Goal: Task Accomplishment & Management: Manage account settings

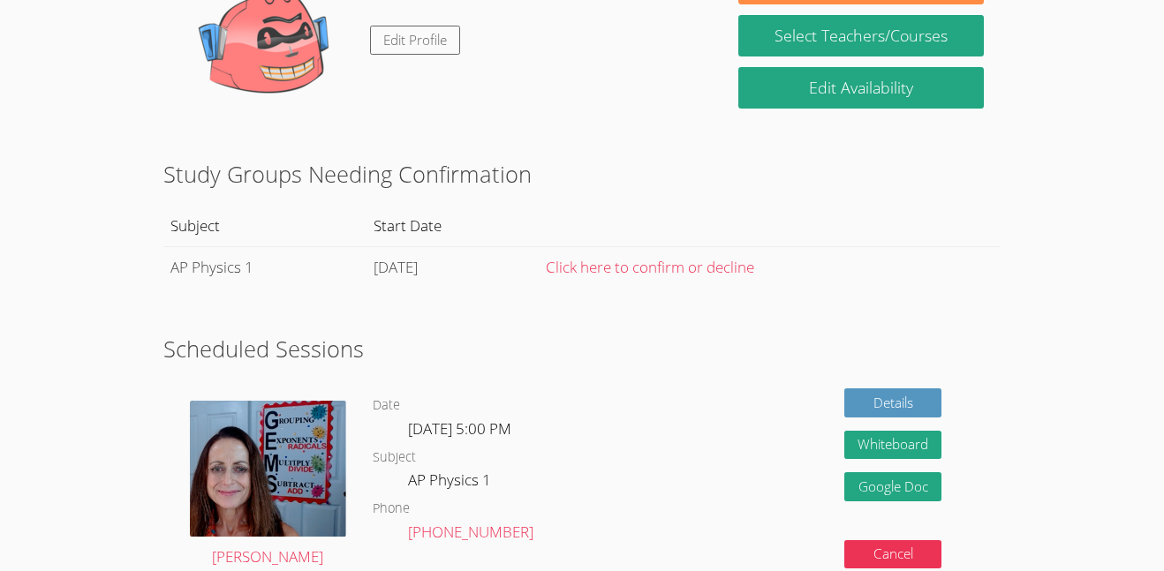
scroll to position [154, 0]
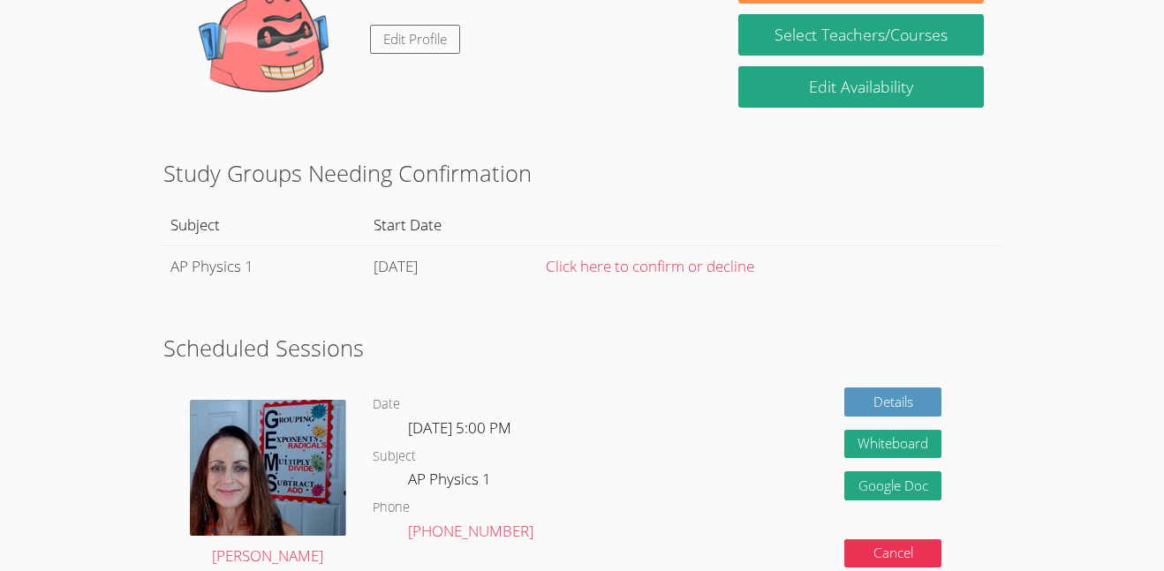
drag, startPoint x: 519, startPoint y: 484, endPoint x: 398, endPoint y: 489, distance: 121.1
click at [398, 489] on dl "Date Wed Oct 1, 5:00 PM Subject AP Physics 1 Phone (570) 563-7247" at bounding box center [519, 484] width 293 height 181
drag, startPoint x: 517, startPoint y: 279, endPoint x: 176, endPoint y: 279, distance: 340.9
click at [176, 279] on tr "AP Physics 1 Thursday, October 2 Click here to confirm or decline" at bounding box center [582, 266] width 838 height 42
click at [230, 332] on h2 "Scheduled Sessions" at bounding box center [582, 348] width 838 height 34
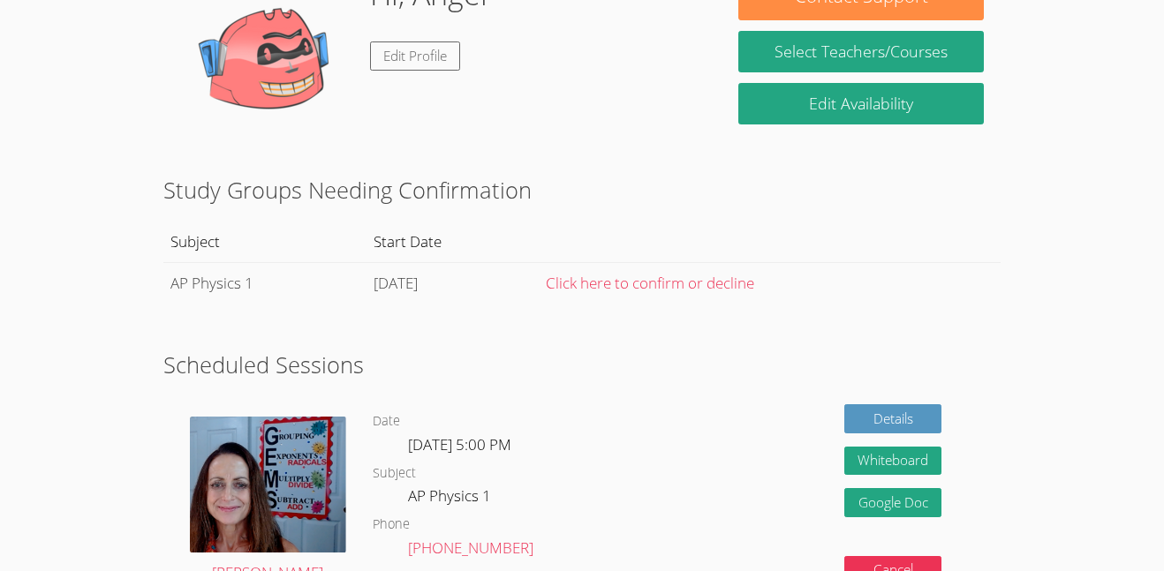
scroll to position [136, 0]
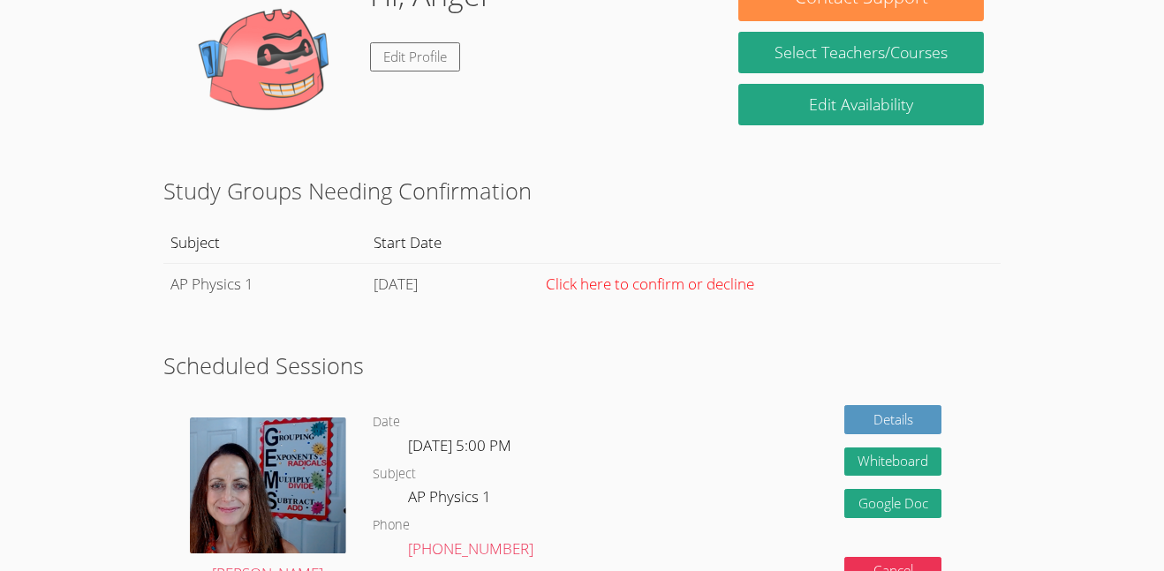
click at [754, 291] on link "Click here to confirm or decline" at bounding box center [650, 284] width 208 height 20
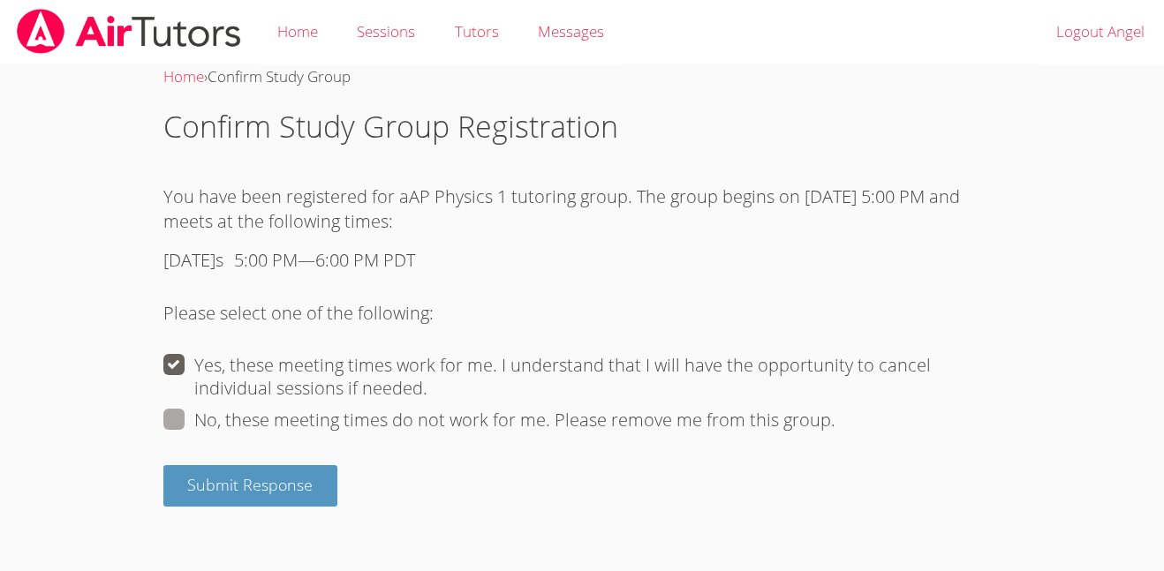
click at [208, 426] on label "No, these meeting times do not work for me. Please remove me from this group." at bounding box center [499, 420] width 672 height 23
click at [835, 426] on input "No, these meeting times do not work for me. Please remove me from this group." at bounding box center [844, 418] width 18 height 18
radio input "true"
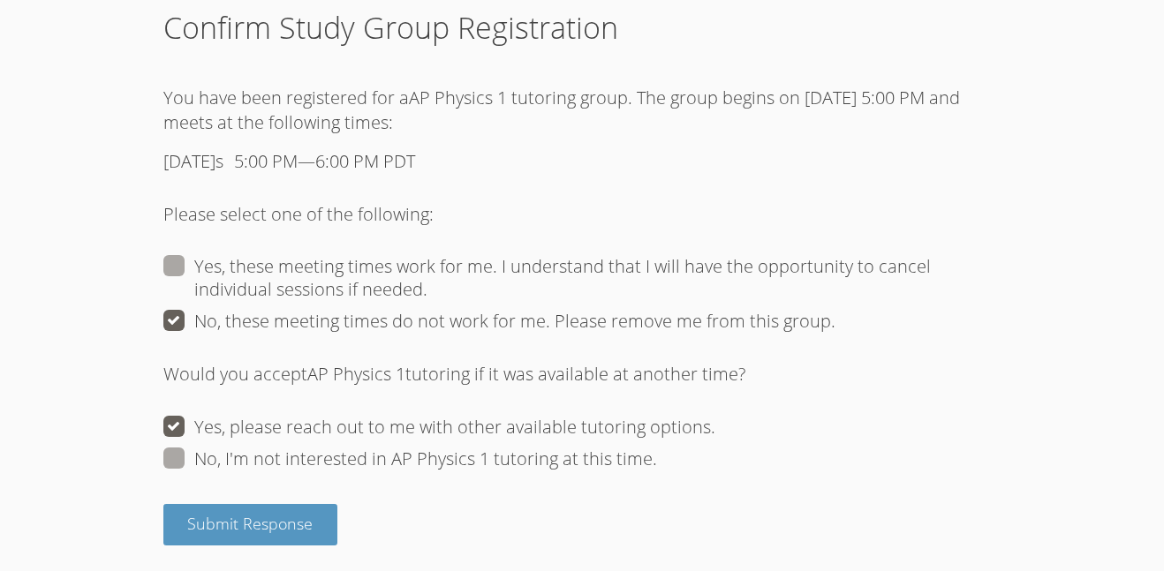
scroll to position [100, 0]
click at [217, 512] on span "Submit Response" at bounding box center [249, 522] width 125 height 21
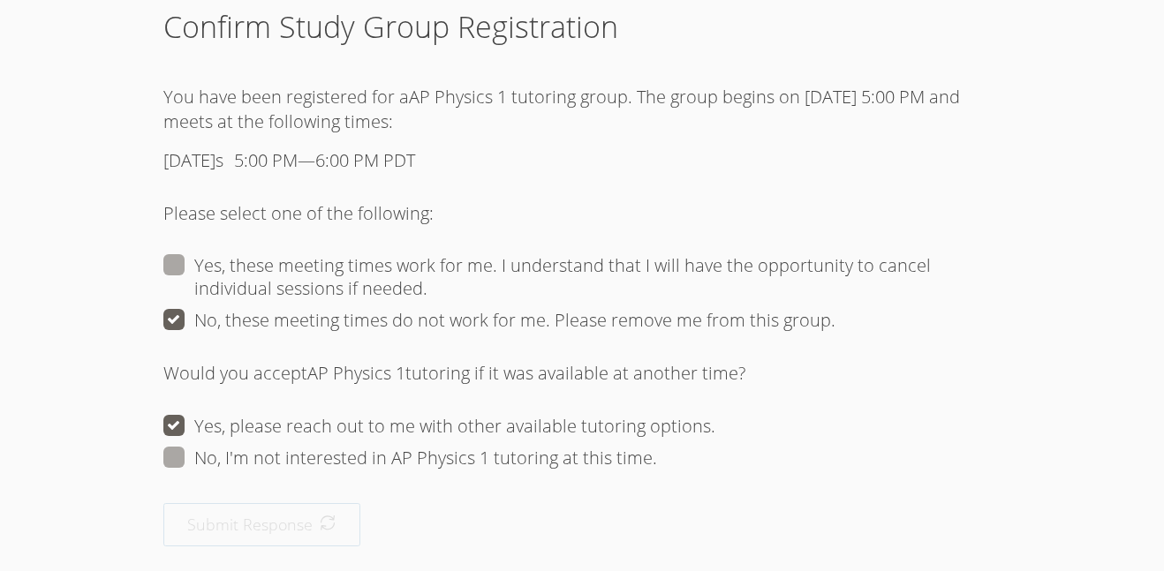
scroll to position [0, 0]
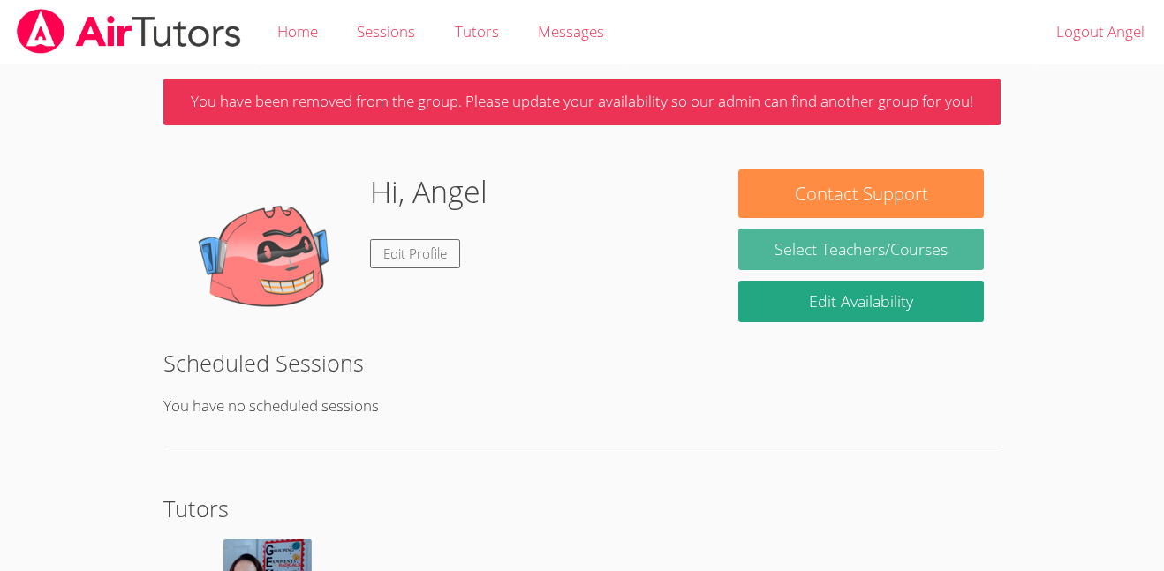
scroll to position [1, 0]
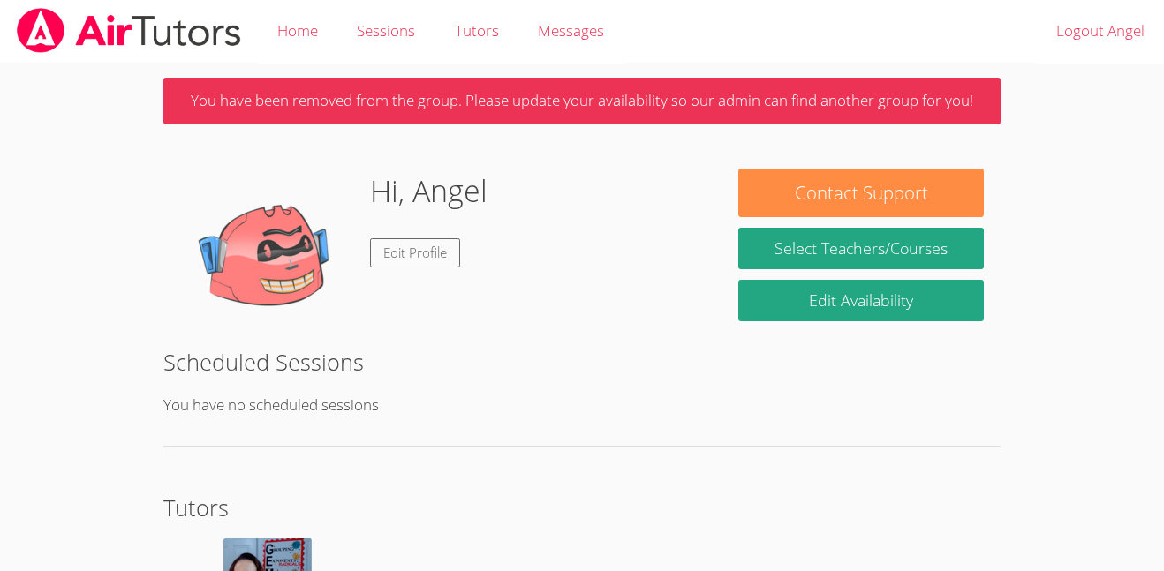
click at [725, 251] on div "Contact Support Select Teachers/Courses Edit Availability" at bounding box center [860, 250] width 279 height 163
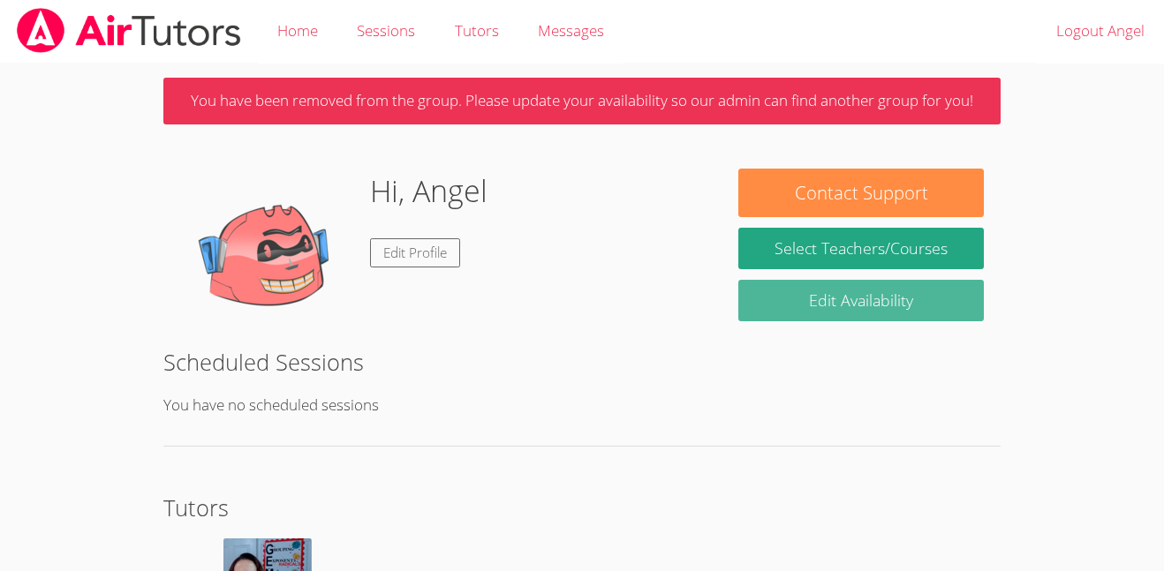
click at [843, 305] on link "Edit Availability" at bounding box center [860, 301] width 245 height 42
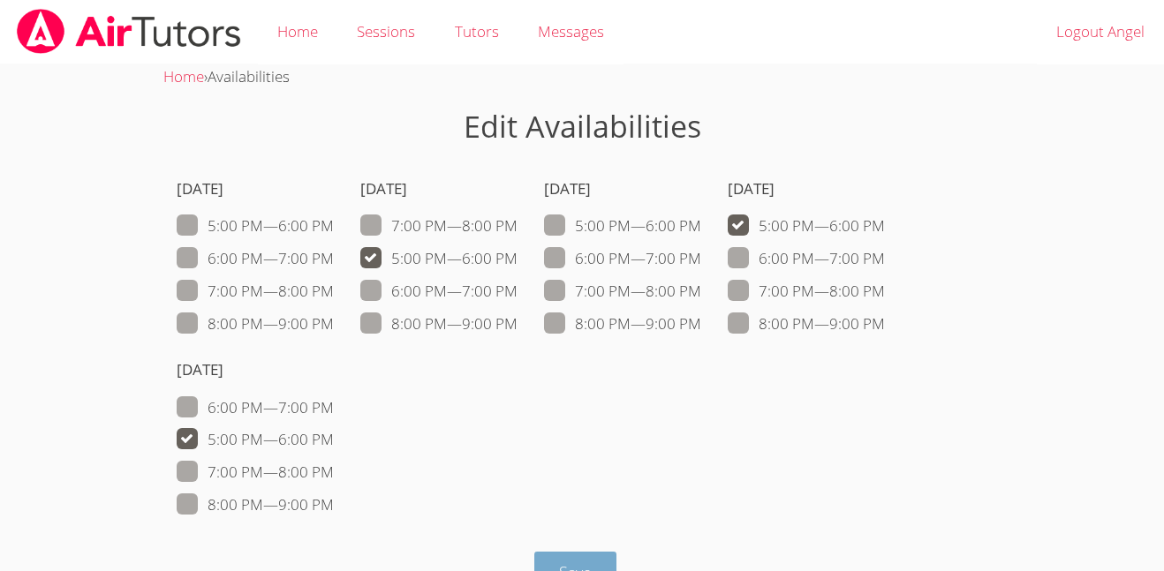
click at [552, 563] on button "Save" at bounding box center [575, 573] width 82 height 42
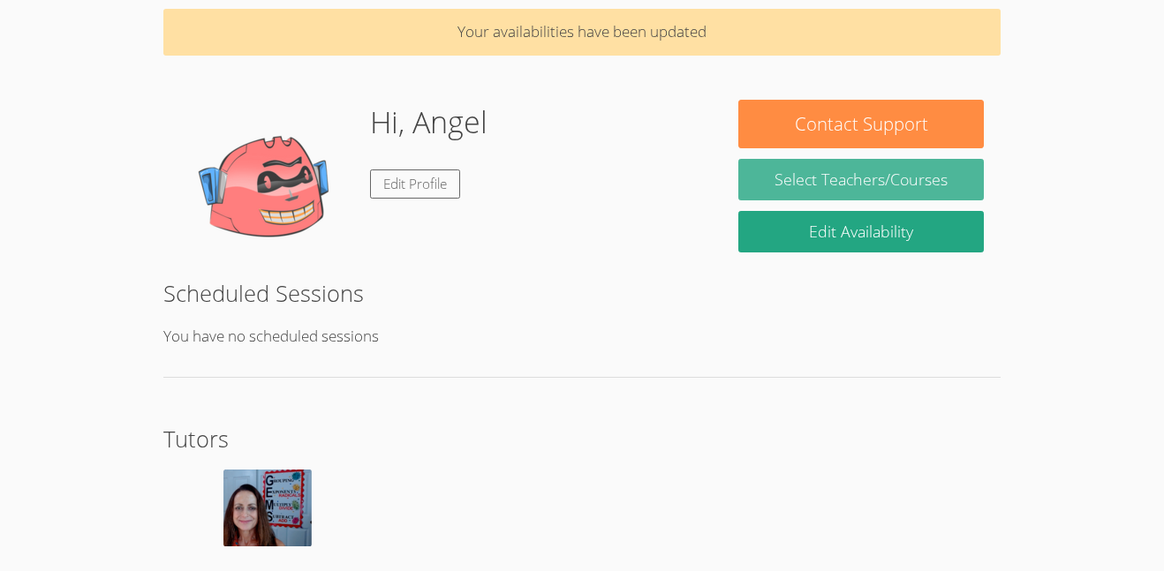
scroll to position [69, 0]
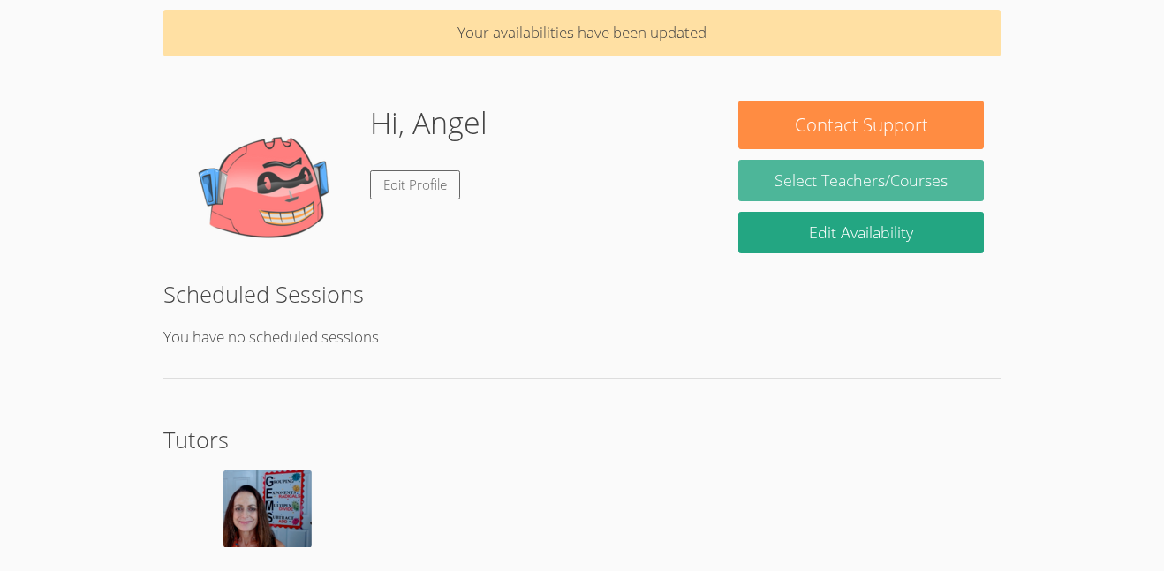
click at [889, 180] on link "Select Teachers/Courses" at bounding box center [860, 181] width 245 height 42
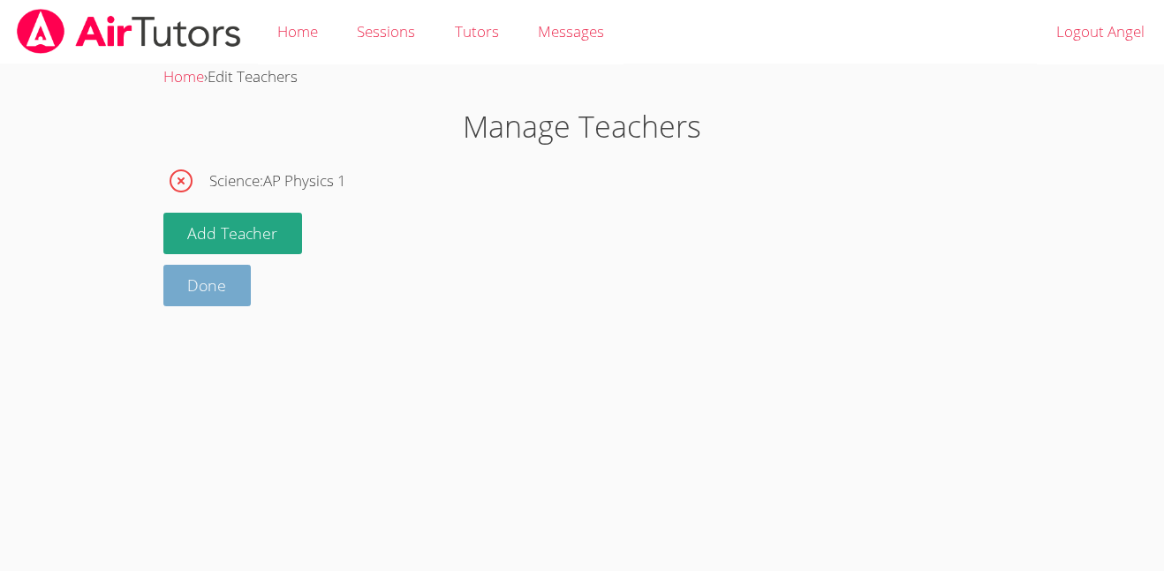
click at [212, 283] on link "Done" at bounding box center [207, 286] width 88 height 42
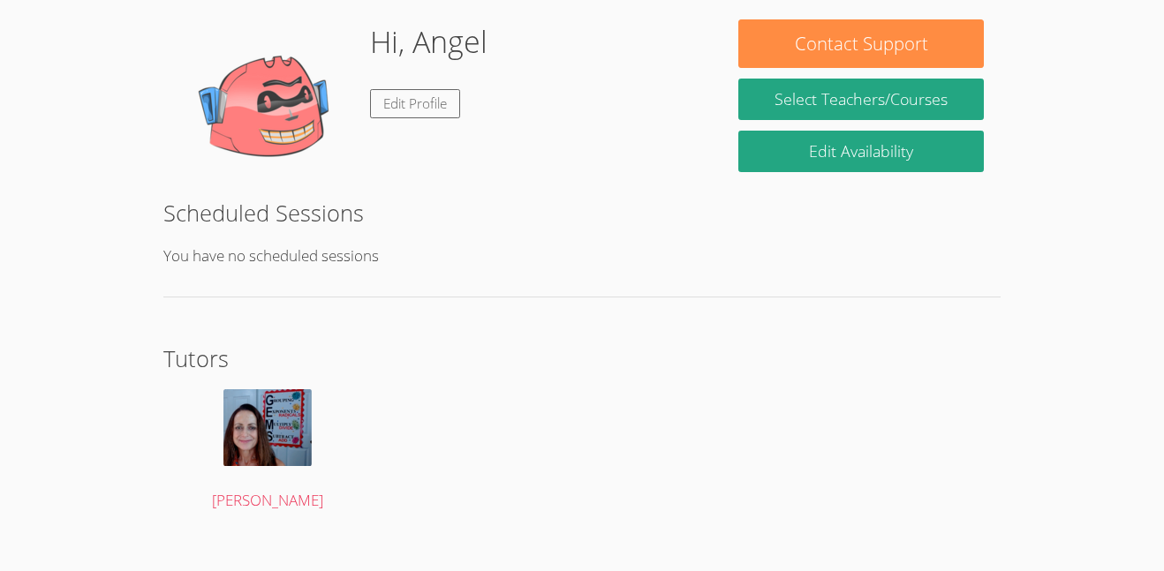
scroll to position [92, 0]
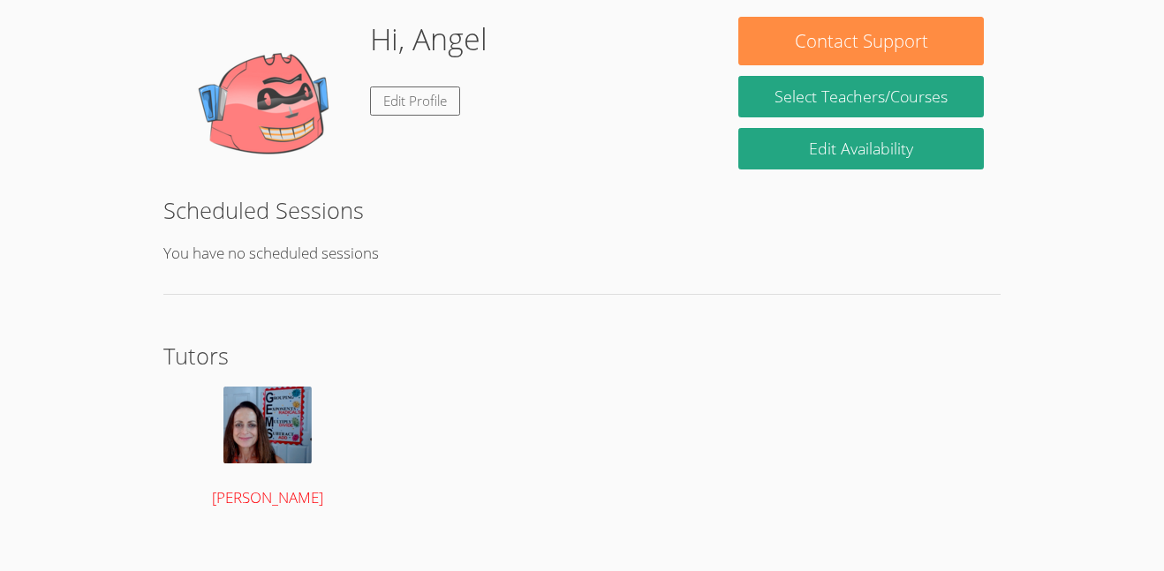
click at [253, 479] on link "[PERSON_NAME]" at bounding box center [267, 449] width 176 height 125
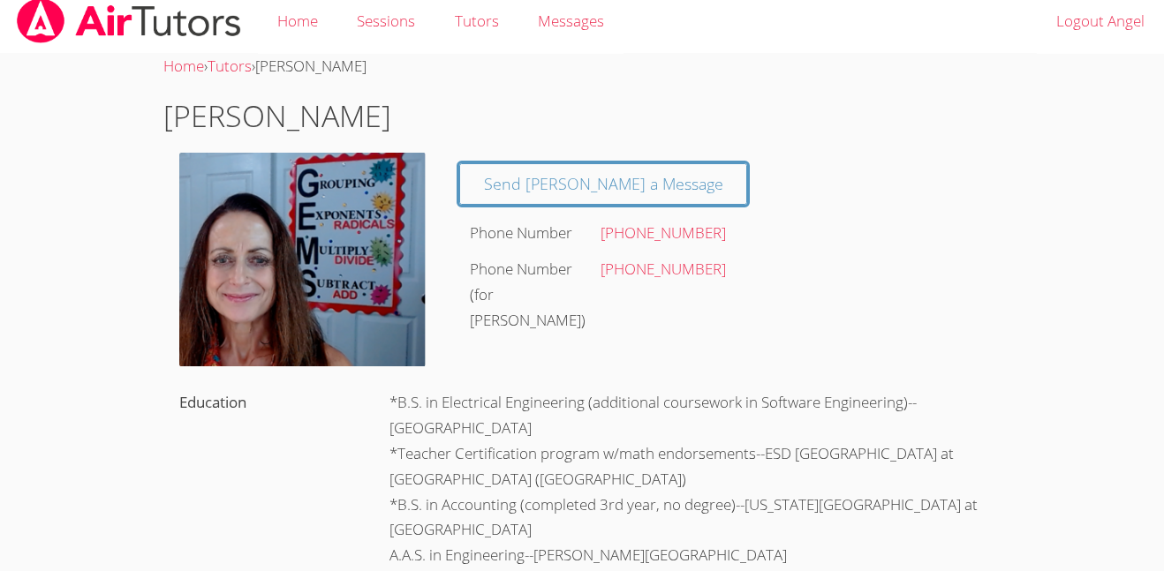
scroll to position [12, 0]
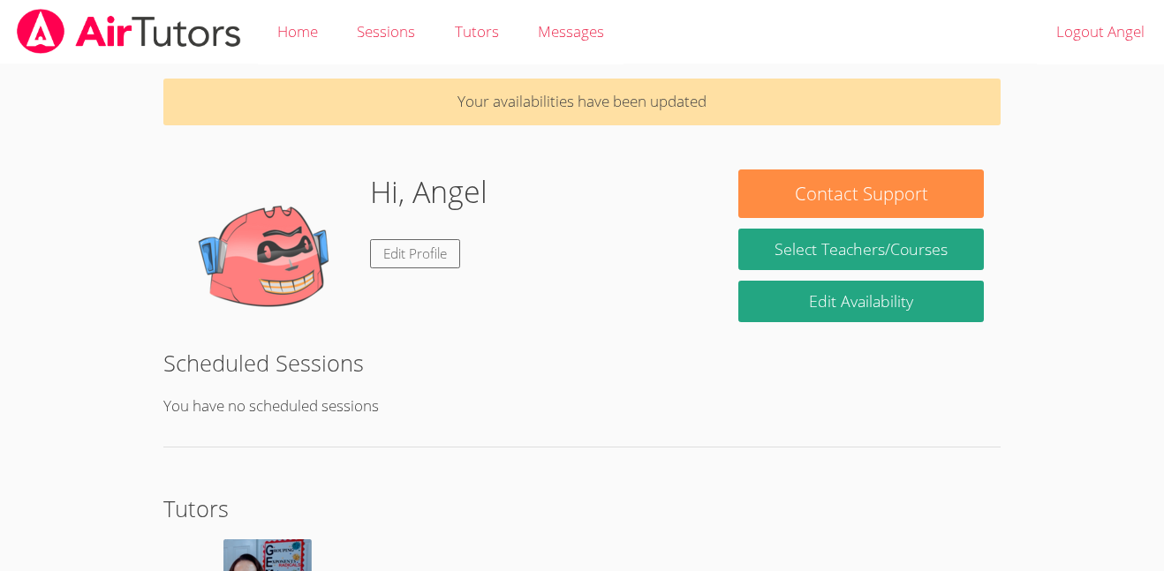
click at [697, 243] on div "Hi, Angel Edit Profile" at bounding box center [441, 258] width 525 height 177
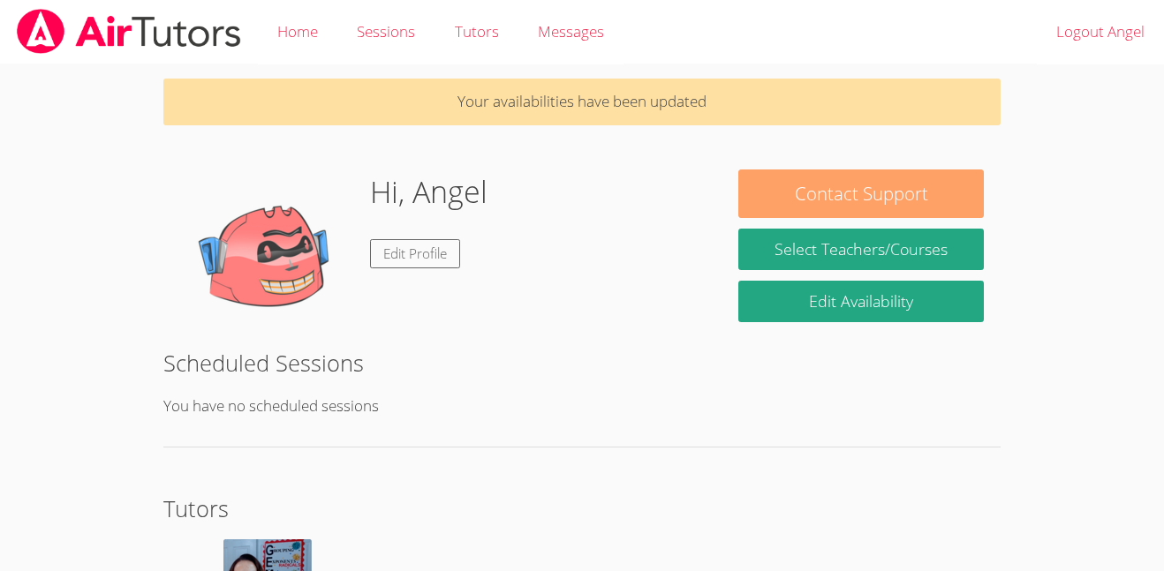
click at [770, 215] on button "Contact Support" at bounding box center [860, 194] width 245 height 49
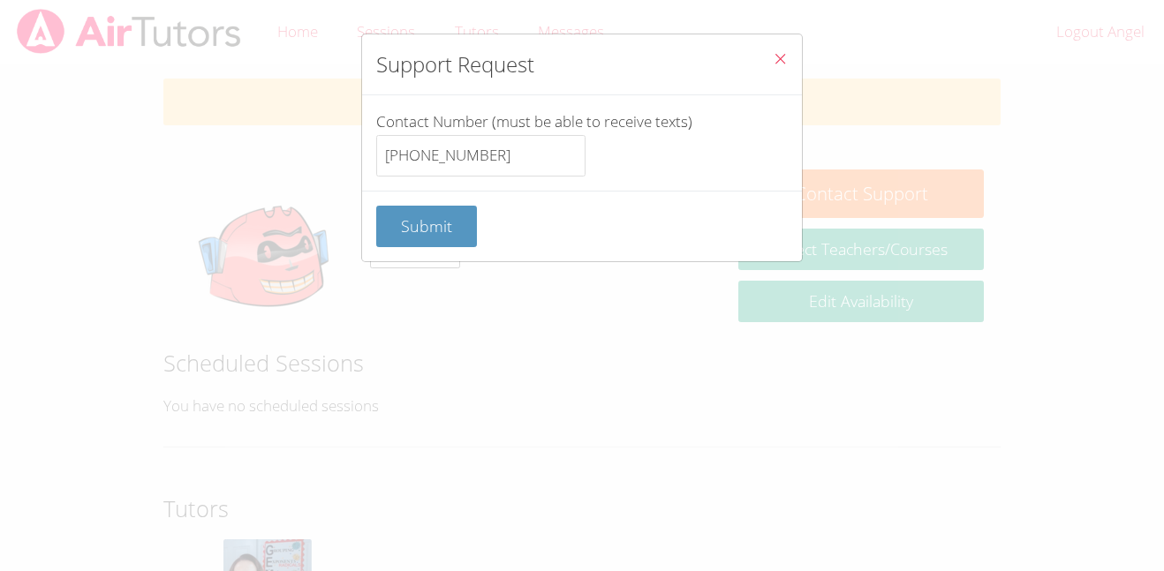
click at [784, 52] on icon "Close" at bounding box center [780, 58] width 15 height 15
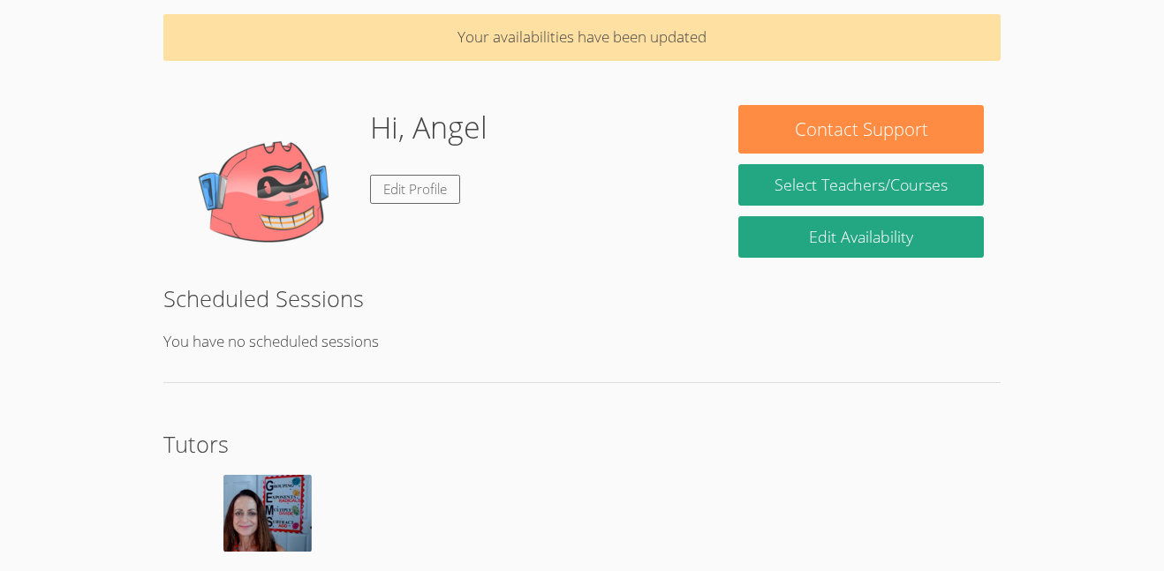
scroll to position [68, 0]
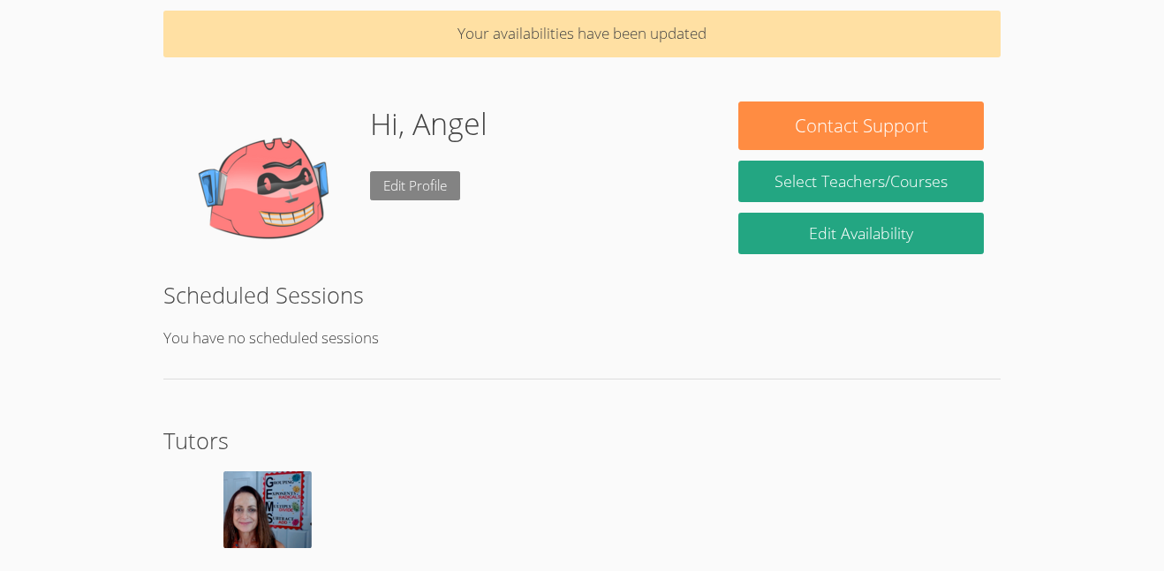
click at [419, 173] on link "Edit Profile" at bounding box center [415, 185] width 90 height 29
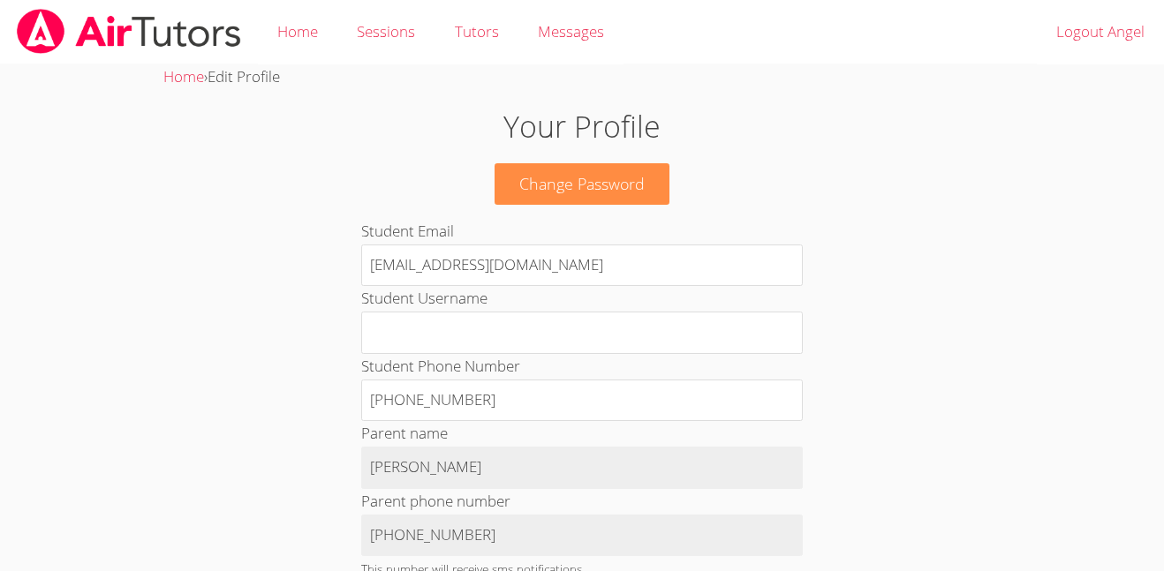
scroll to position [8, 0]
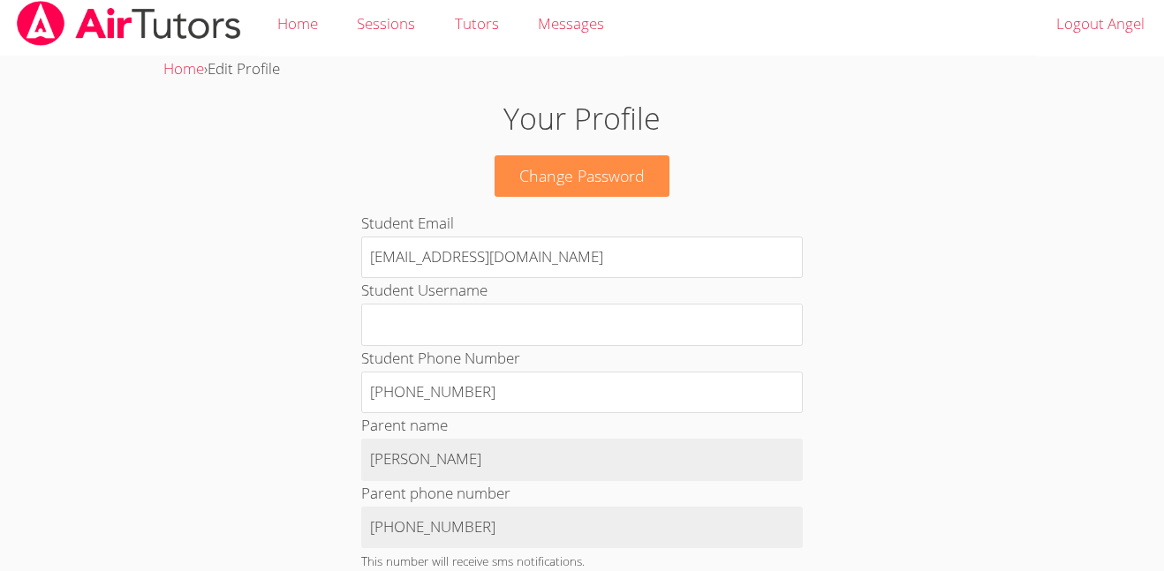
scroll to position [68, 0]
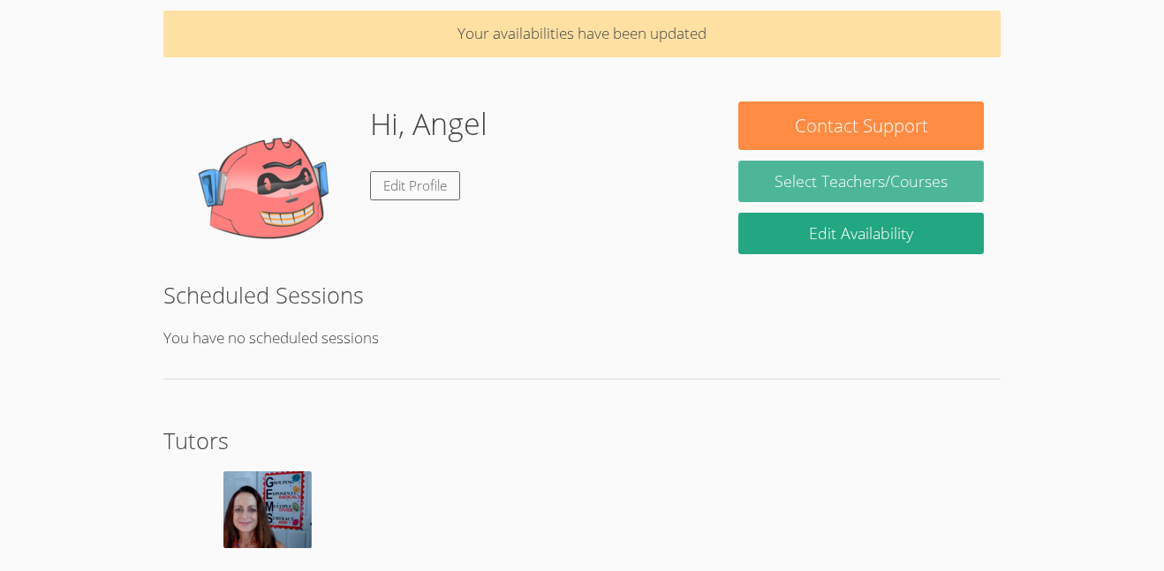
click at [776, 188] on link "Select Teachers/Courses" at bounding box center [860, 182] width 245 height 42
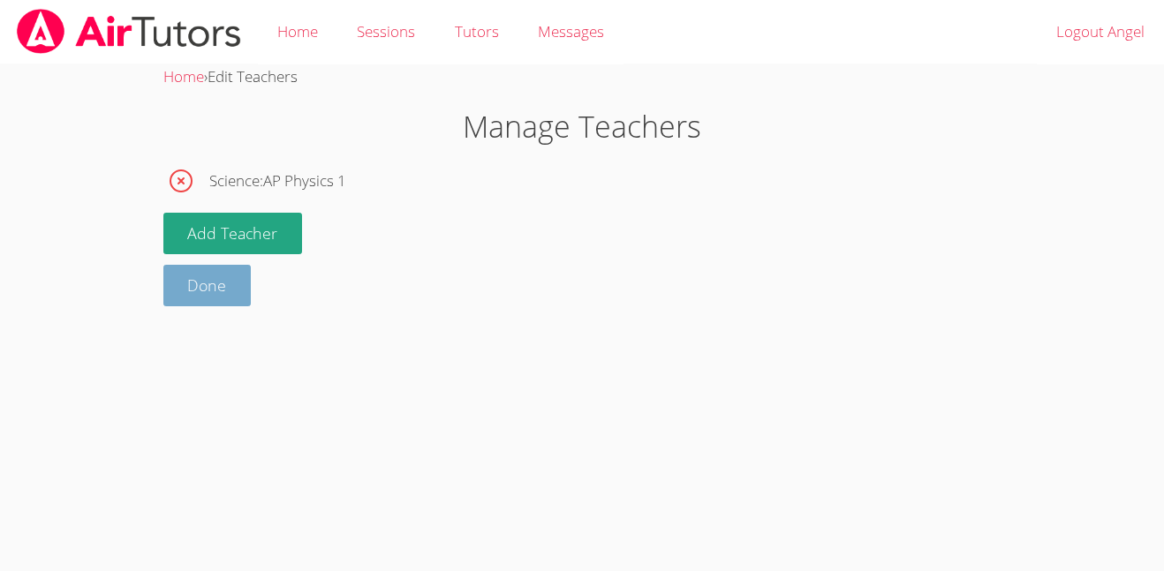
click at [217, 288] on link "Done" at bounding box center [207, 286] width 88 height 42
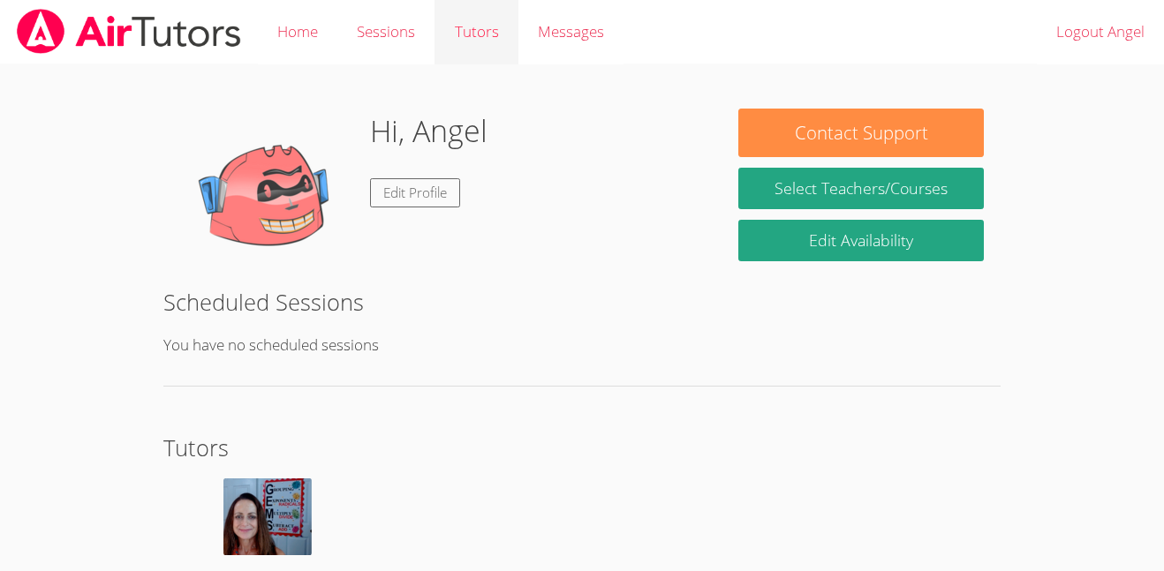
click at [461, 34] on link "Tutors" at bounding box center [475, 32] width 83 height 64
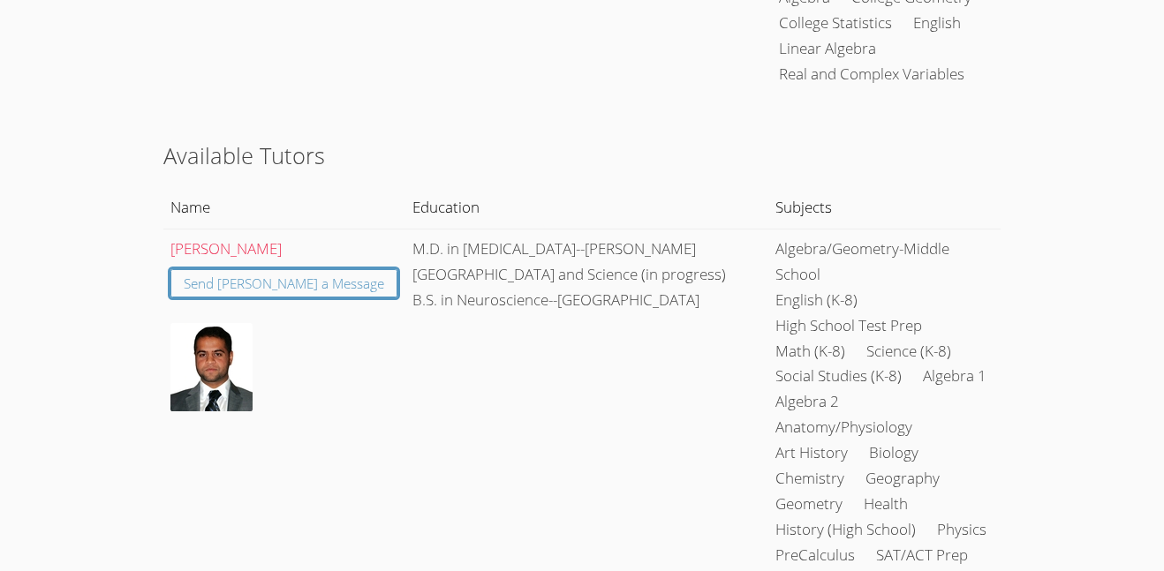
scroll to position [635, 0]
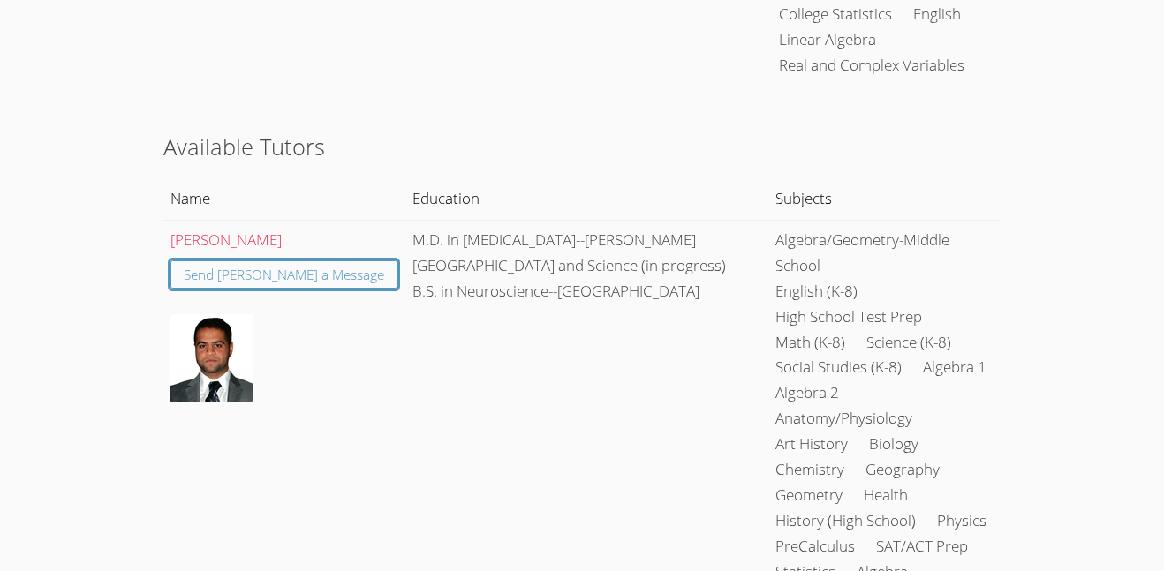
click at [444, 220] on td "M.D. in Podiatric Medicine--Rosalind Franklin University of Medicine and Scienc…" at bounding box center [585, 496] width 363 height 552
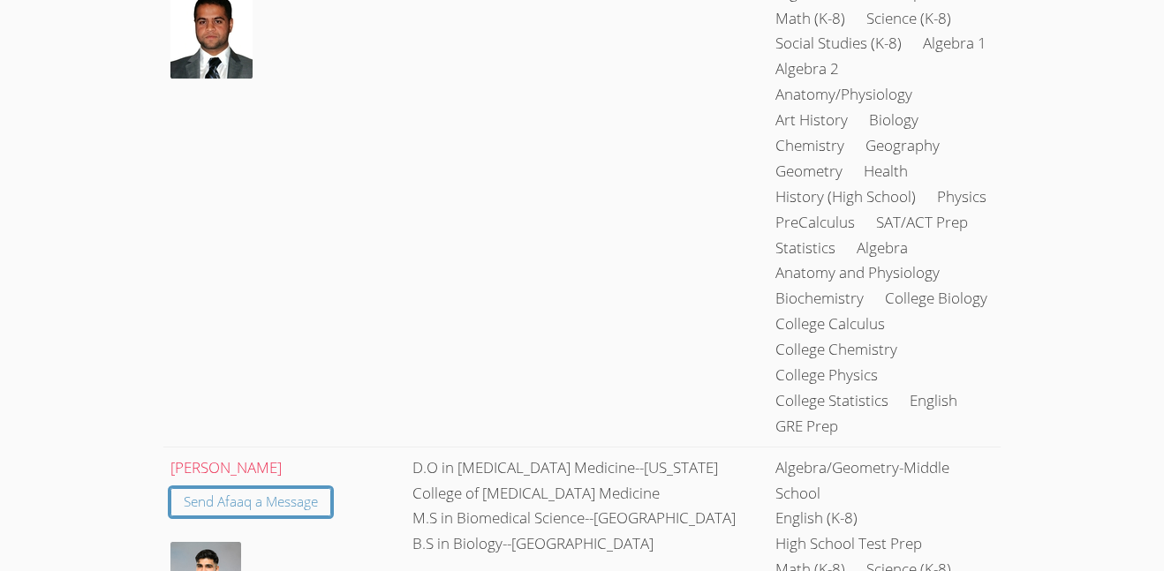
scroll to position [0, 0]
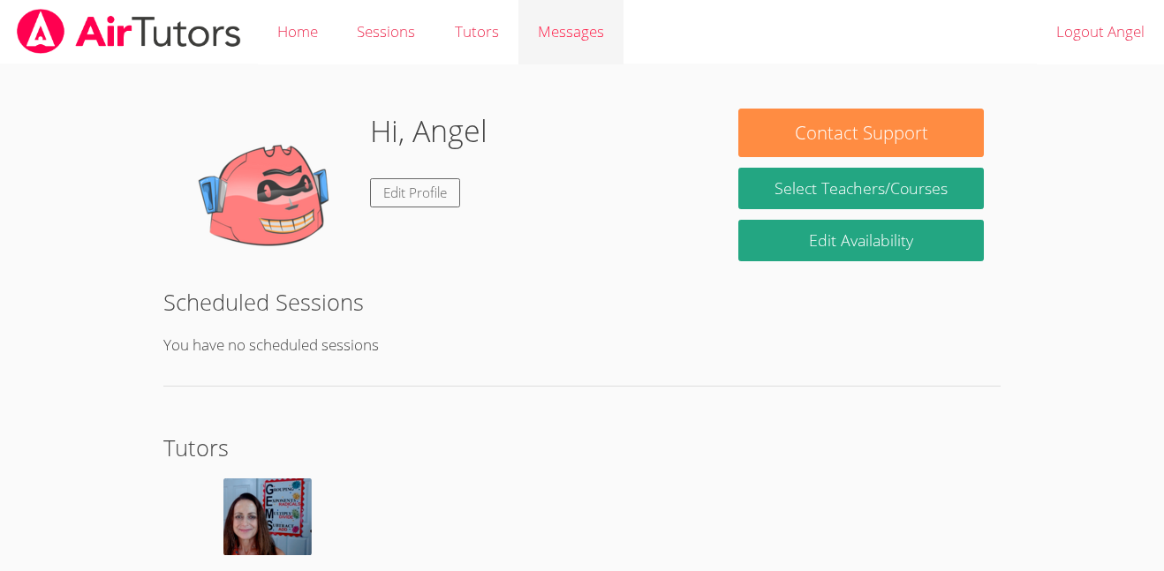
click at [528, 35] on link "Messages" at bounding box center [570, 32] width 105 height 64
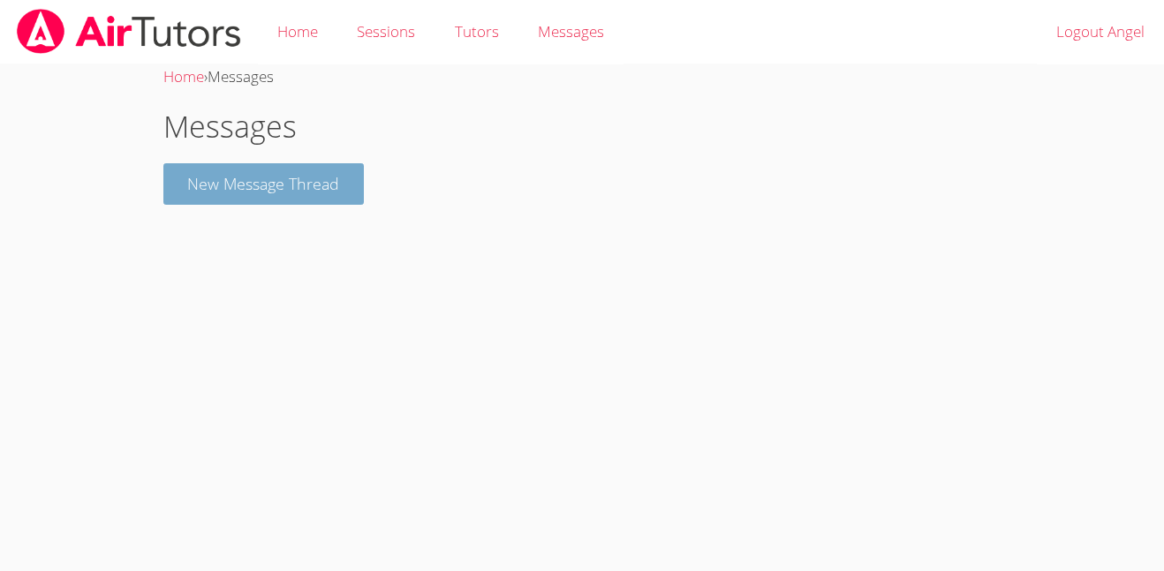
click at [341, 193] on button "New Message Thread" at bounding box center [263, 184] width 201 height 42
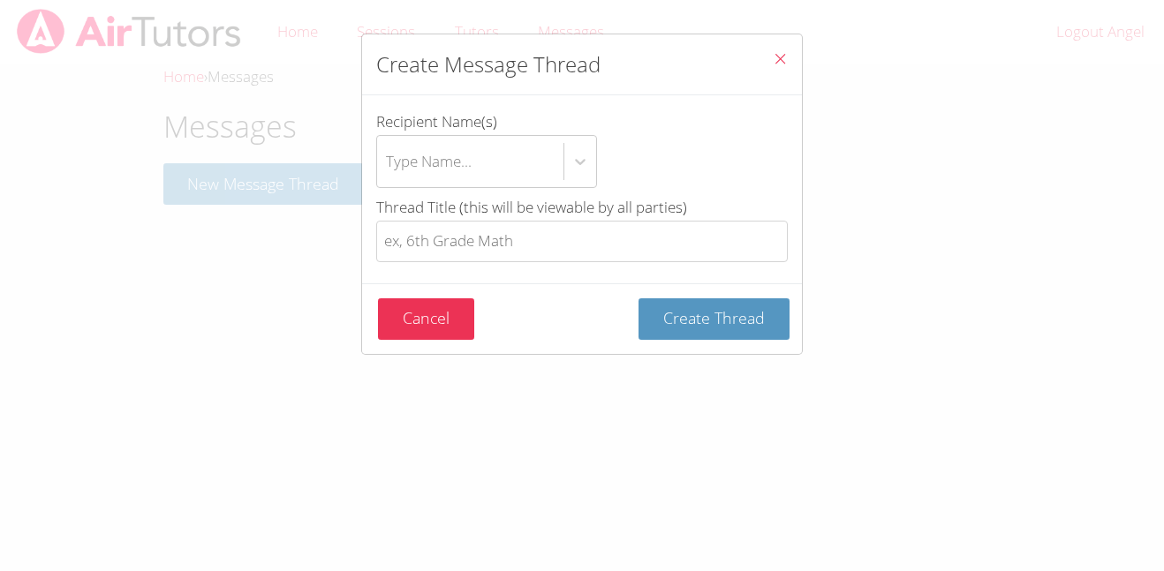
click at [775, 54] on icon "Close" at bounding box center [780, 58] width 15 height 15
